Goal: Navigation & Orientation: Find specific page/section

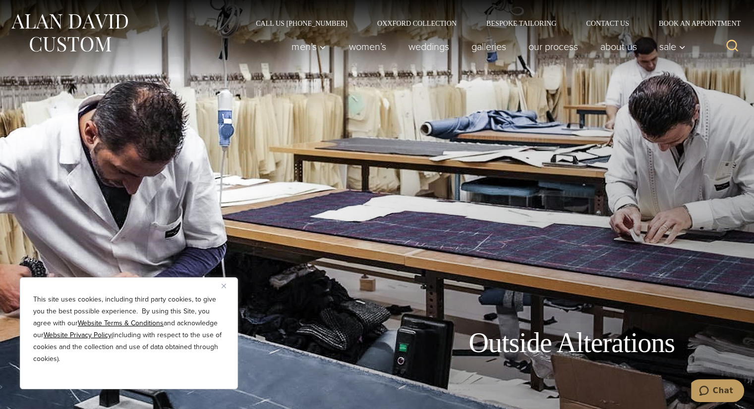
click at [222, 284] on img "Close" at bounding box center [224, 286] width 4 height 4
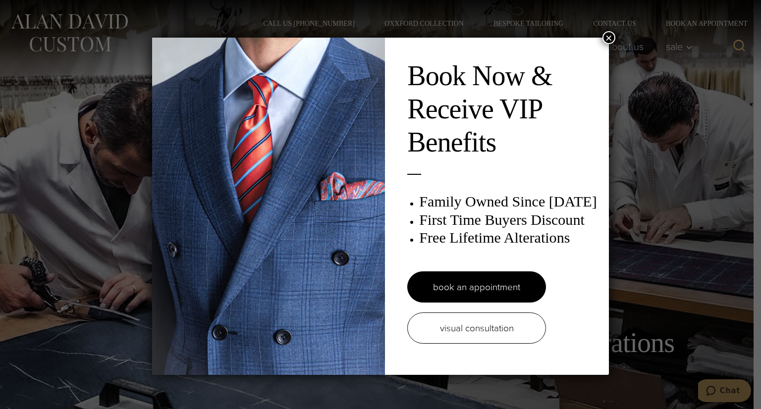
click at [608, 36] on button "×" at bounding box center [609, 37] width 13 height 13
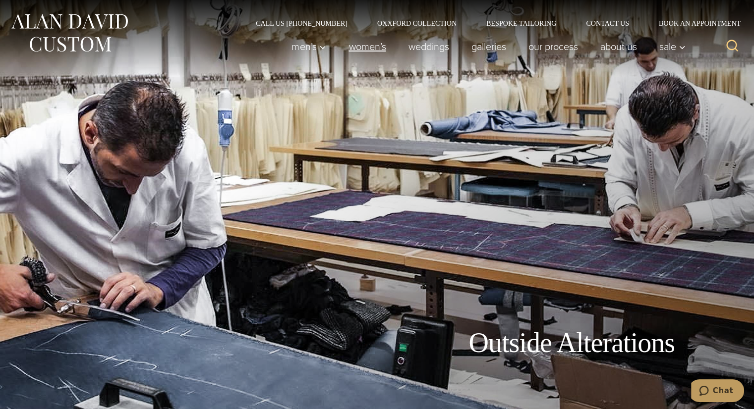
click at [357, 49] on link "Women’s" at bounding box center [366, 47] width 59 height 20
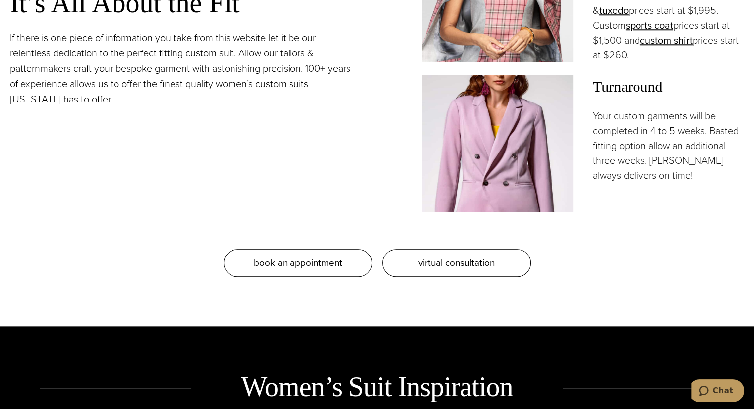
scroll to position [1041, 0]
